Goal: Task Accomplishment & Management: Manage account settings

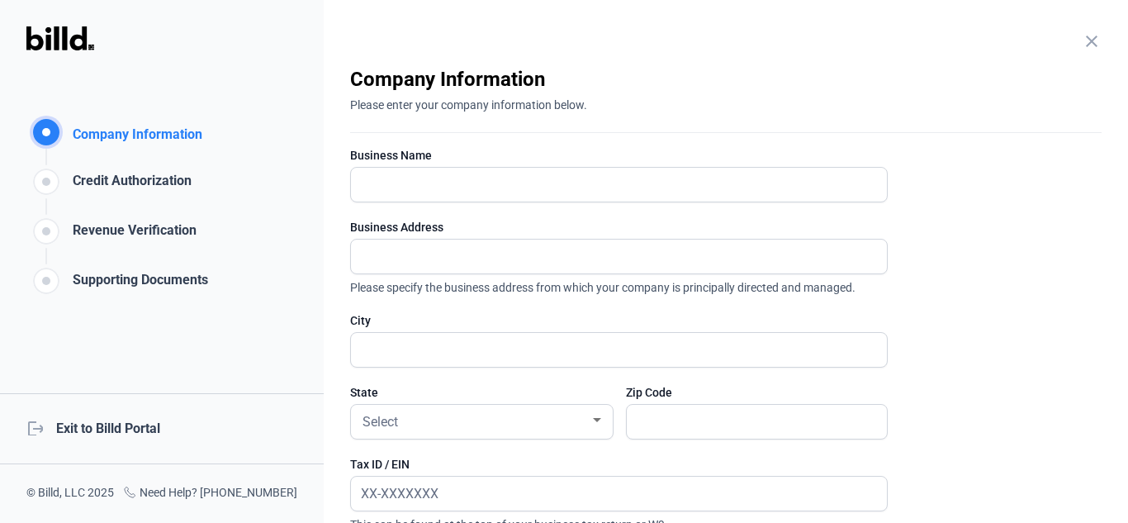
click at [113, 421] on div "logout Exit to Billd Portal" at bounding box center [162, 428] width 324 height 71
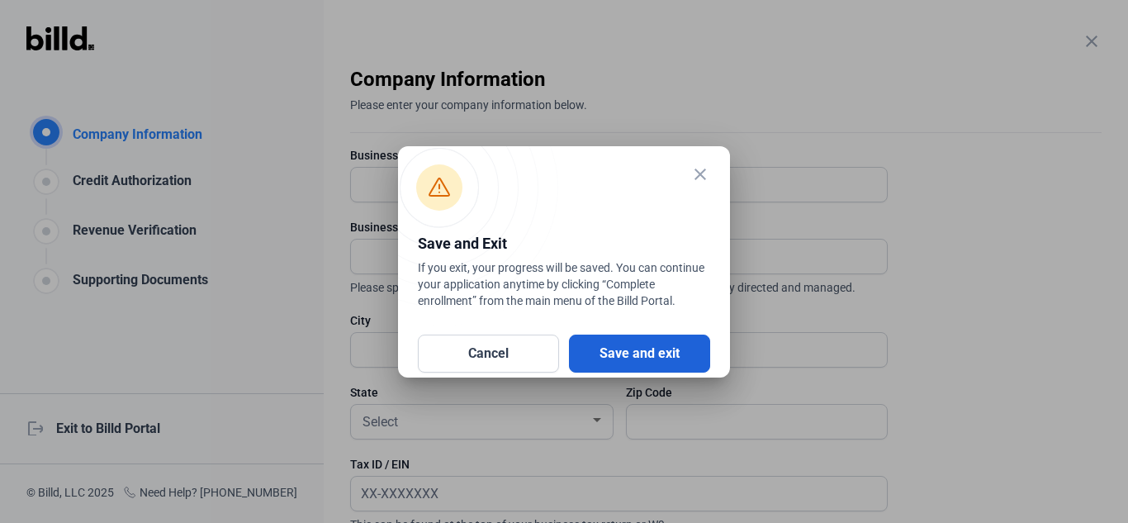
click at [657, 359] on button "Save and exit" at bounding box center [639, 353] width 141 height 38
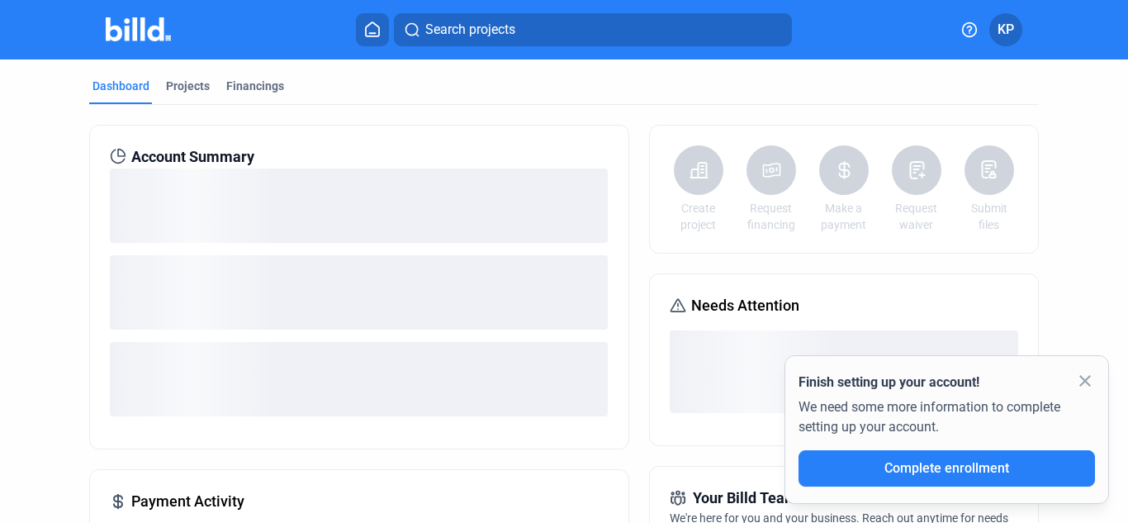
click at [1090, 382] on mat-icon "close" at bounding box center [1085, 381] width 20 height 20
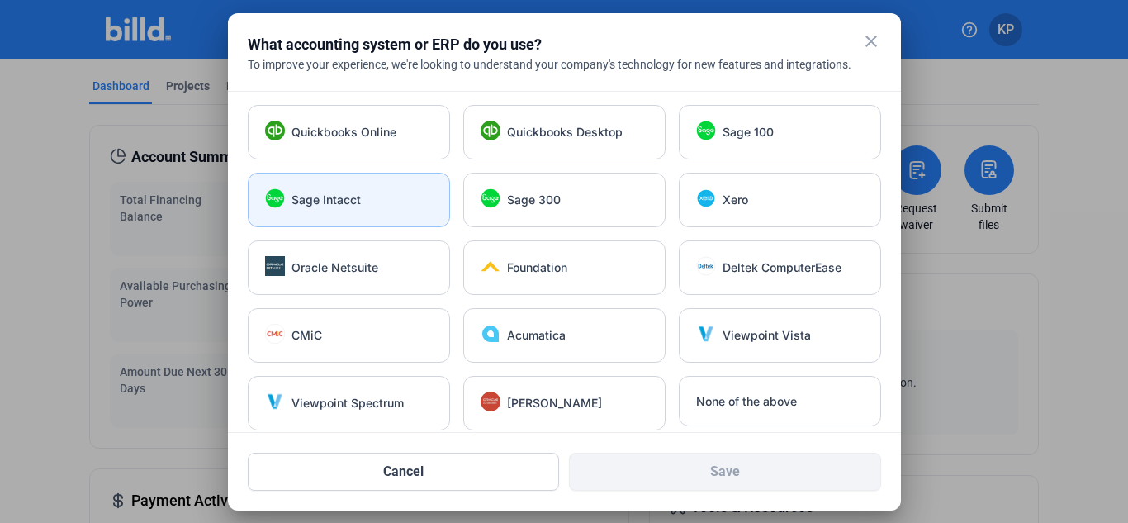
click at [348, 202] on span "Sage Intacct" at bounding box center [325, 200] width 69 height 17
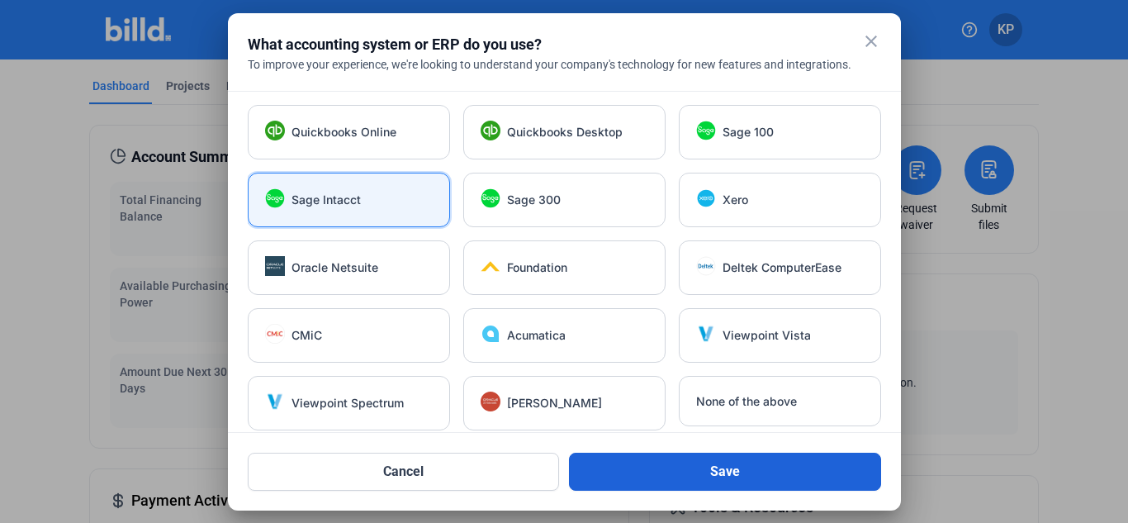
click at [674, 475] on button "Save" at bounding box center [725, 471] width 312 height 38
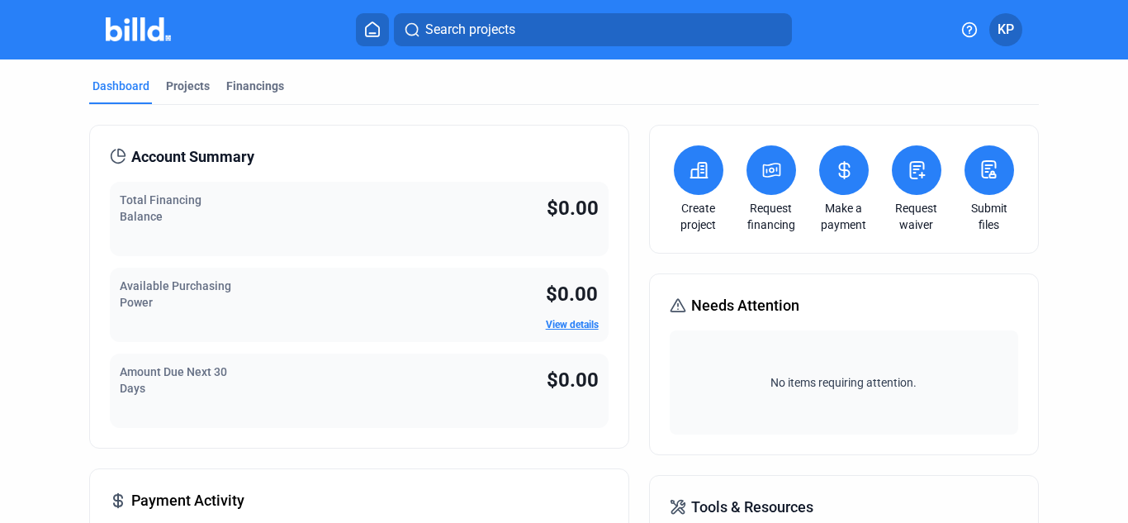
click at [1010, 25] on span "KP" at bounding box center [1005, 30] width 17 height 20
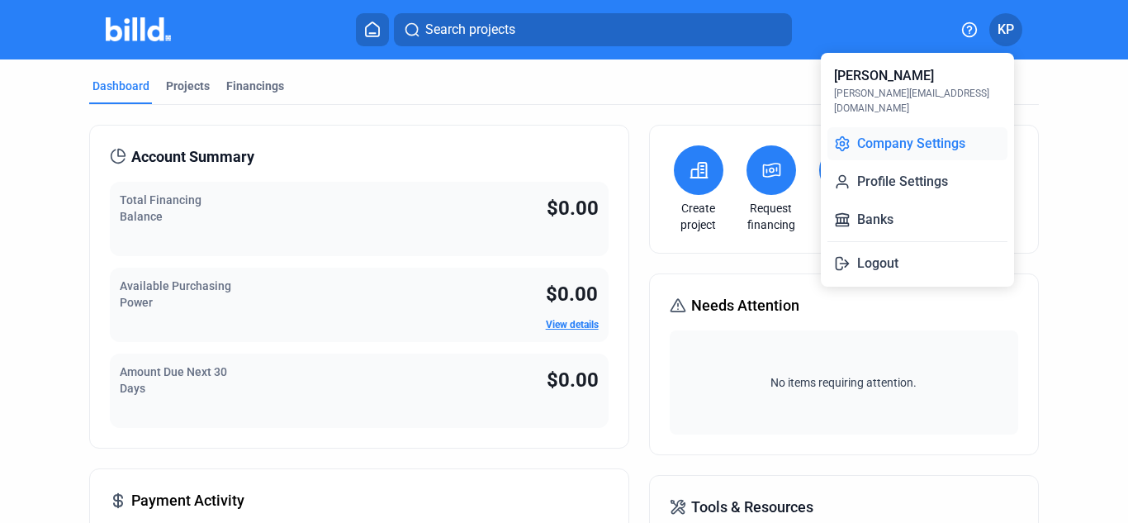
click at [913, 127] on button "Company Settings" at bounding box center [917, 143] width 180 height 33
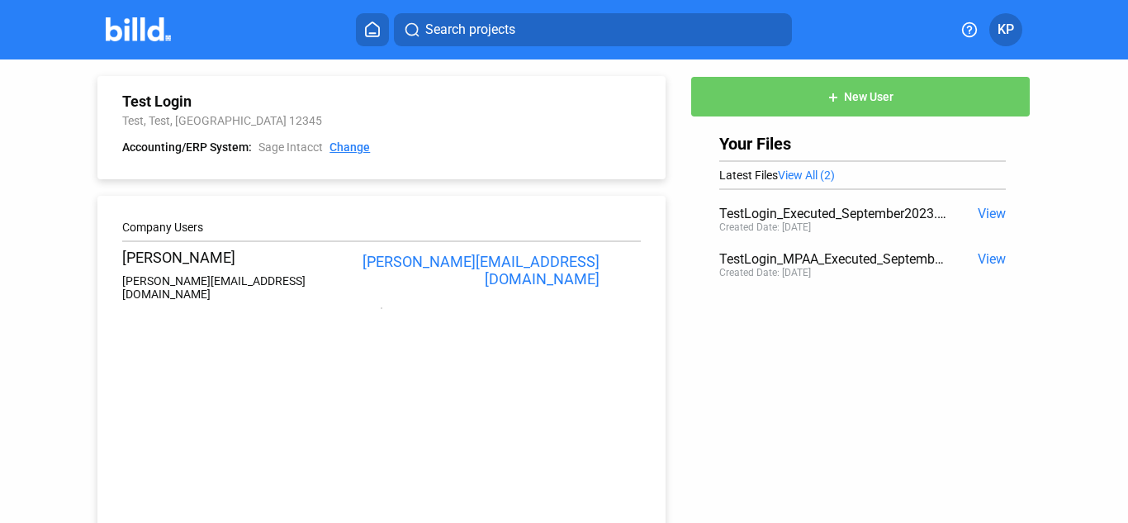
click at [346, 152] on link "Change" at bounding box center [349, 148] width 40 height 17
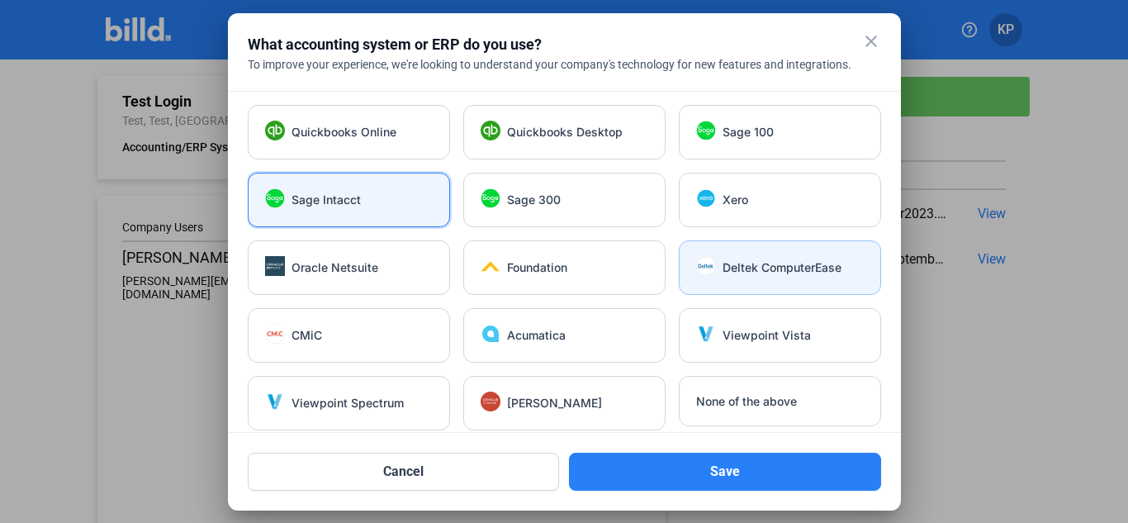
click at [778, 265] on span "Deltek ComputerEase" at bounding box center [781, 267] width 119 height 17
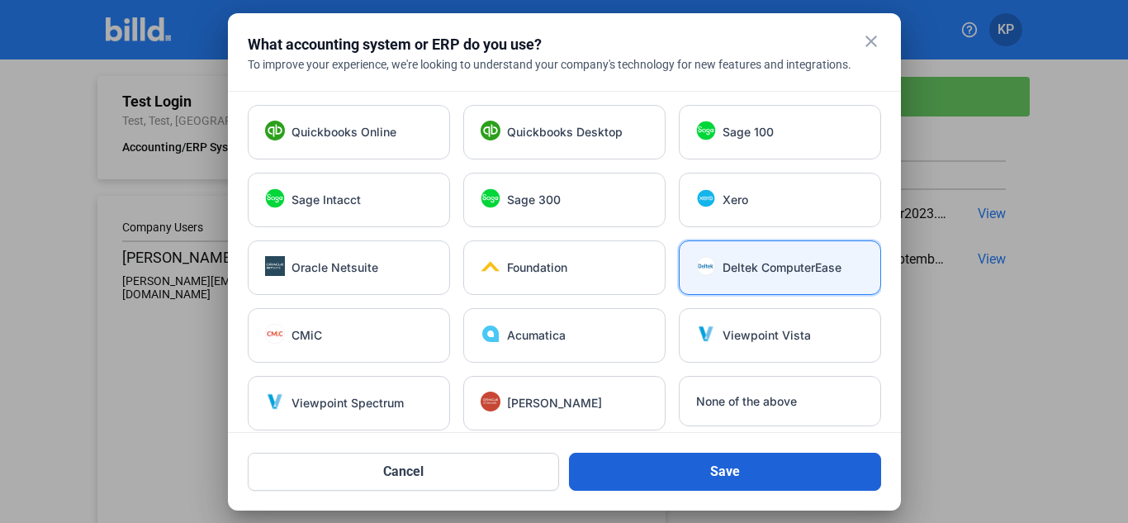
click at [757, 471] on button "Save" at bounding box center [725, 471] width 312 height 38
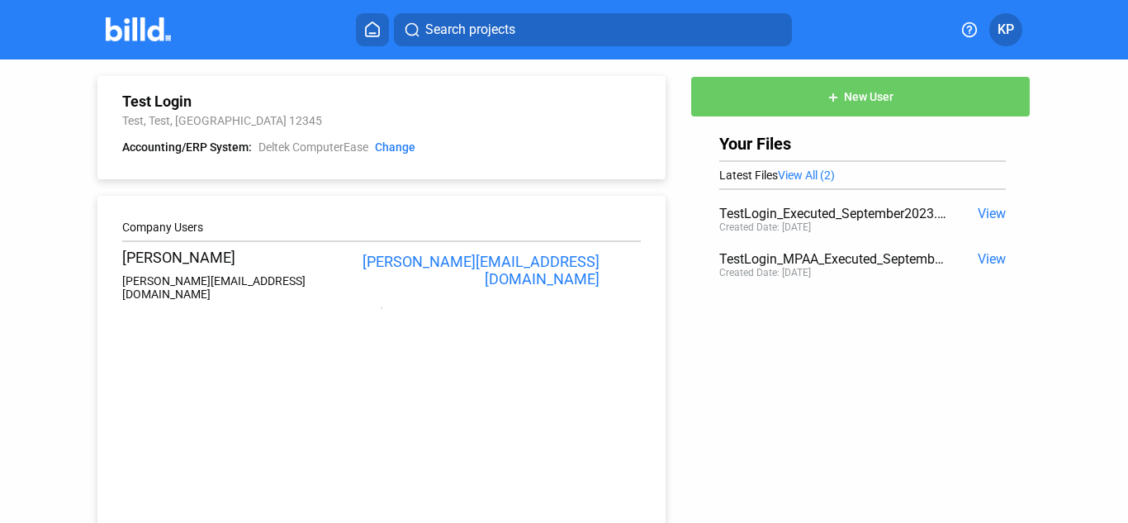
click at [1010, 34] on span "KP" at bounding box center [1005, 30] width 17 height 20
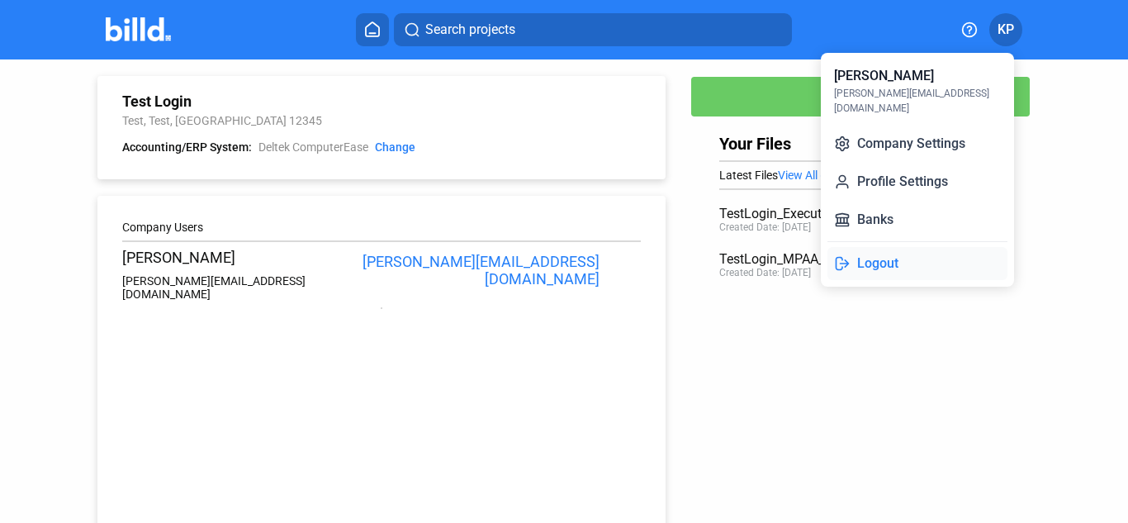
click at [906, 256] on button "Logout" at bounding box center [917, 263] width 180 height 33
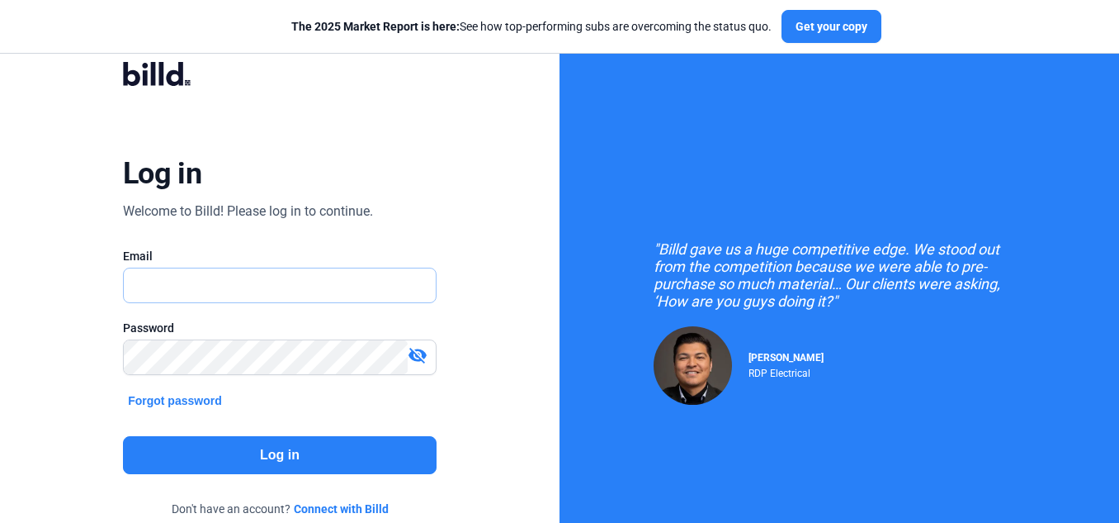
type input "[EMAIL_ADDRESS][DOMAIN_NAME]"
click at [229, 451] on button "Log in" at bounding box center [280, 455] width 314 height 38
